Goal: Navigation & Orientation: Find specific page/section

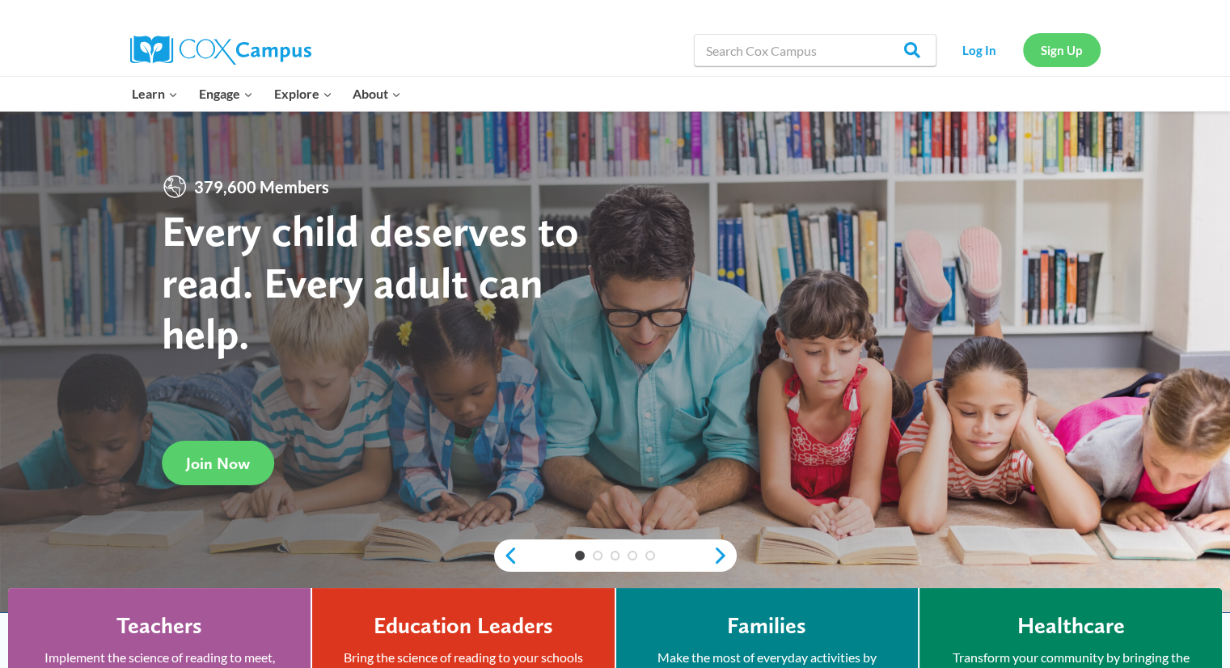
click at [1068, 53] on link "Sign Up" at bounding box center [1062, 49] width 78 height 33
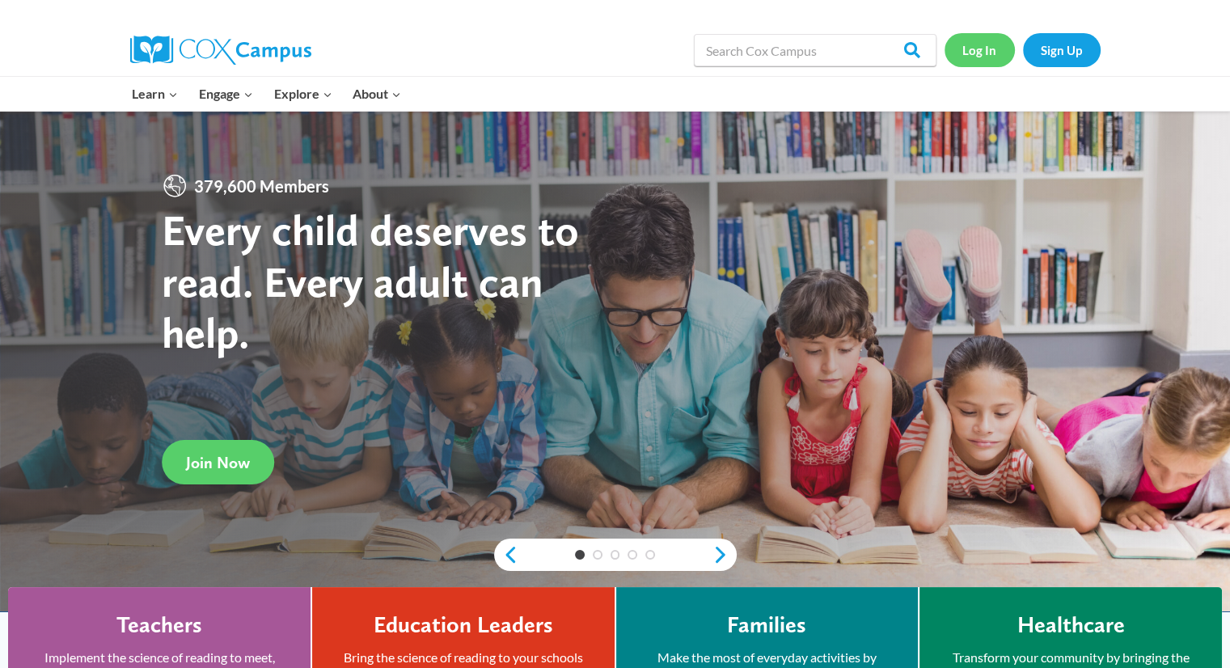
click at [980, 56] on link "Log In" at bounding box center [979, 49] width 70 height 33
